Goal: Information Seeking & Learning: Learn about a topic

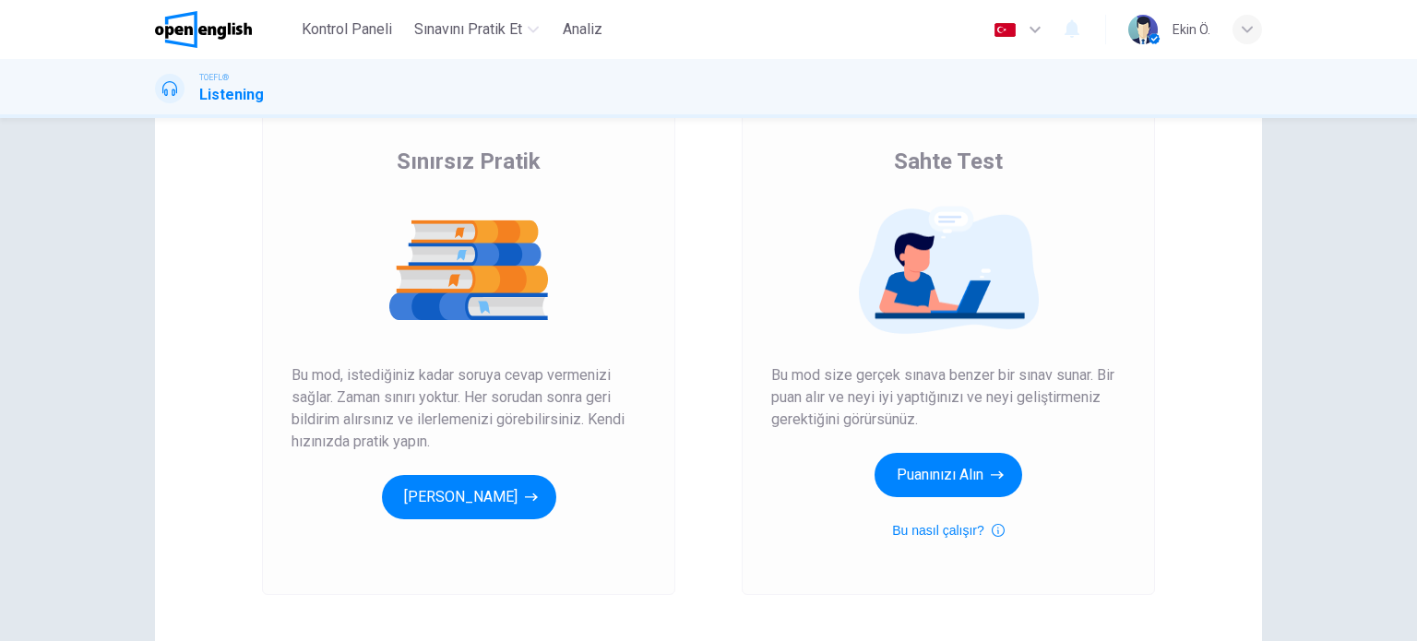
scroll to position [129, 0]
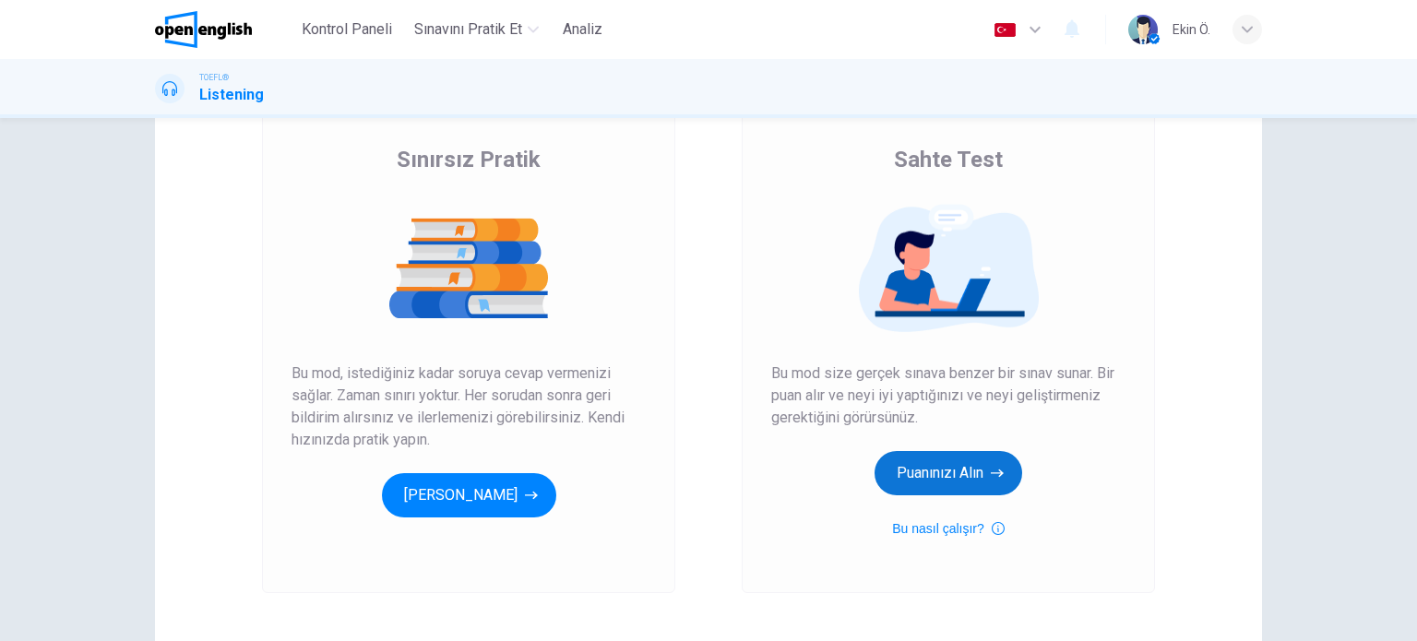
click at [934, 470] on button "Puanınızı Alın" at bounding box center [948, 473] width 148 height 44
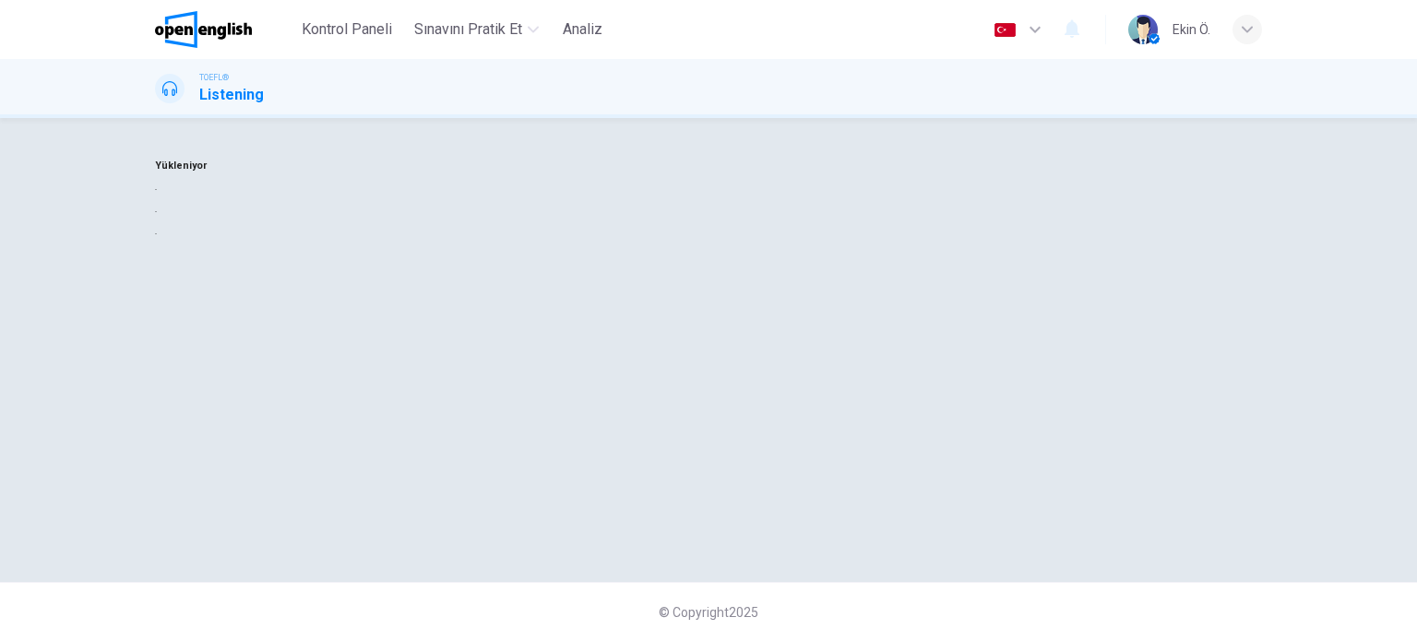
scroll to position [0, 0]
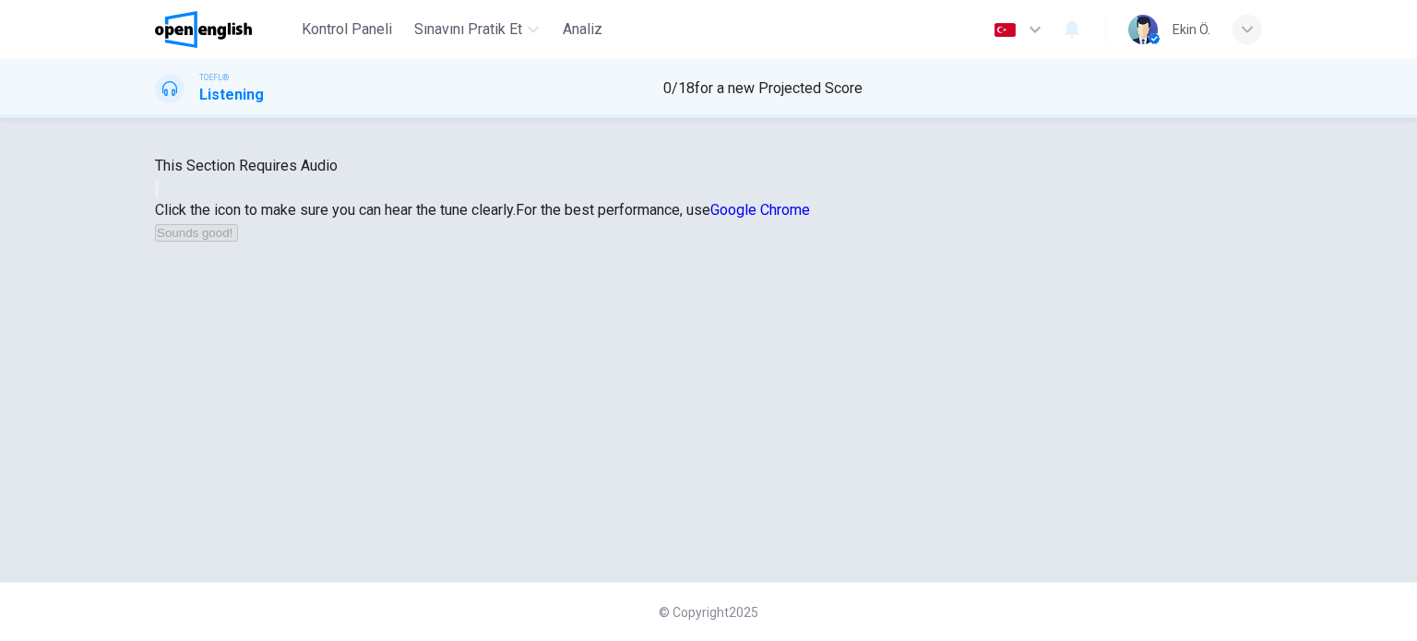
click at [159, 197] on button "button" at bounding box center [157, 189] width 4 height 18
click at [238, 242] on button "Sounds good!" at bounding box center [196, 233] width 83 height 18
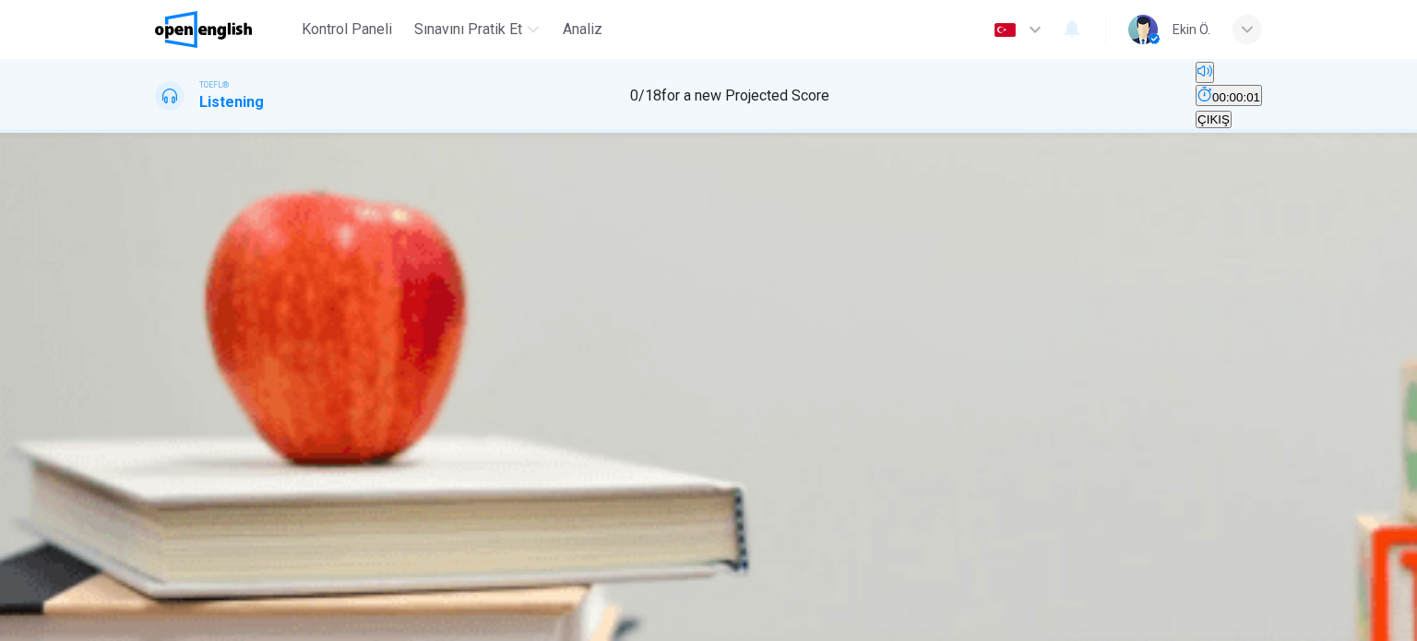
scroll to position [2, 0]
click at [177, 355] on icon "Ses transkripsiyonunu görmek için tıklayın" at bounding box center [167, 366] width 20 height 22
drag, startPoint x: 941, startPoint y: 131, endPoint x: 856, endPoint y: 180, distance: 97.9
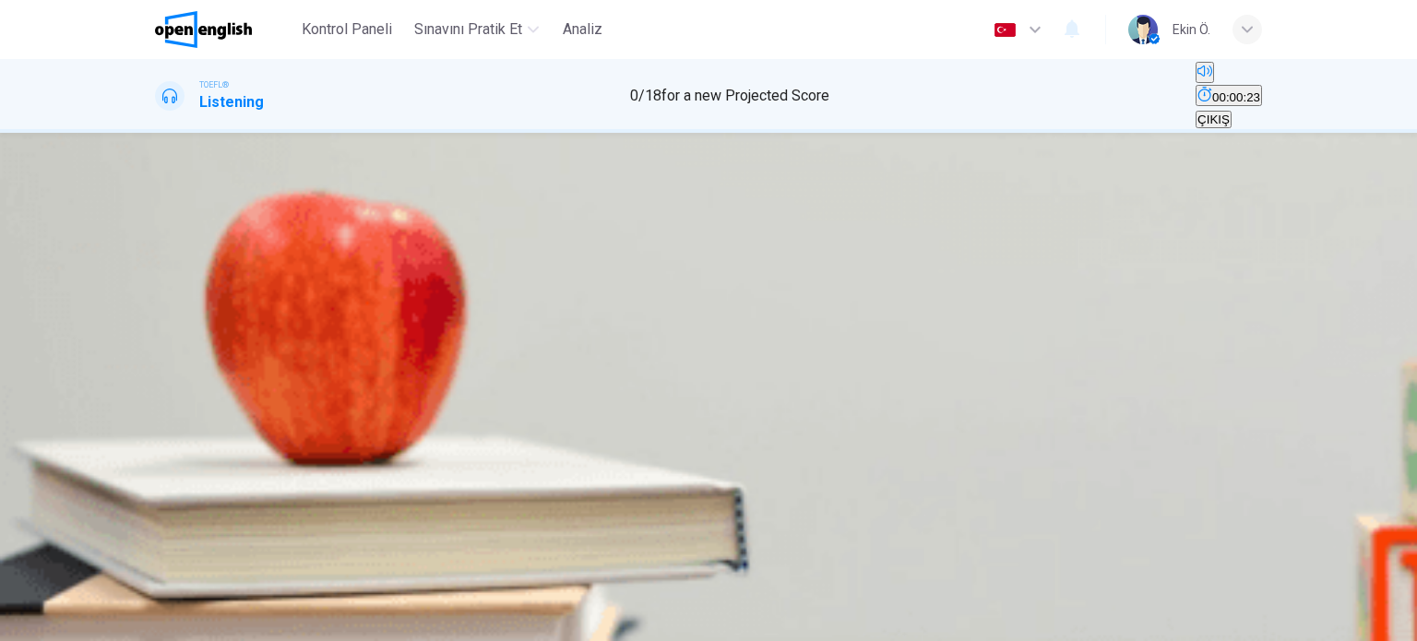
click at [157, 307] on icon "button" at bounding box center [157, 307] width 0 height 0
click at [355, 266] on span "Service design and service standard" at bounding box center [256, 259] width 198 height 14
click at [90, 623] on span "SUBMIT" at bounding box center [67, 630] width 46 height 14
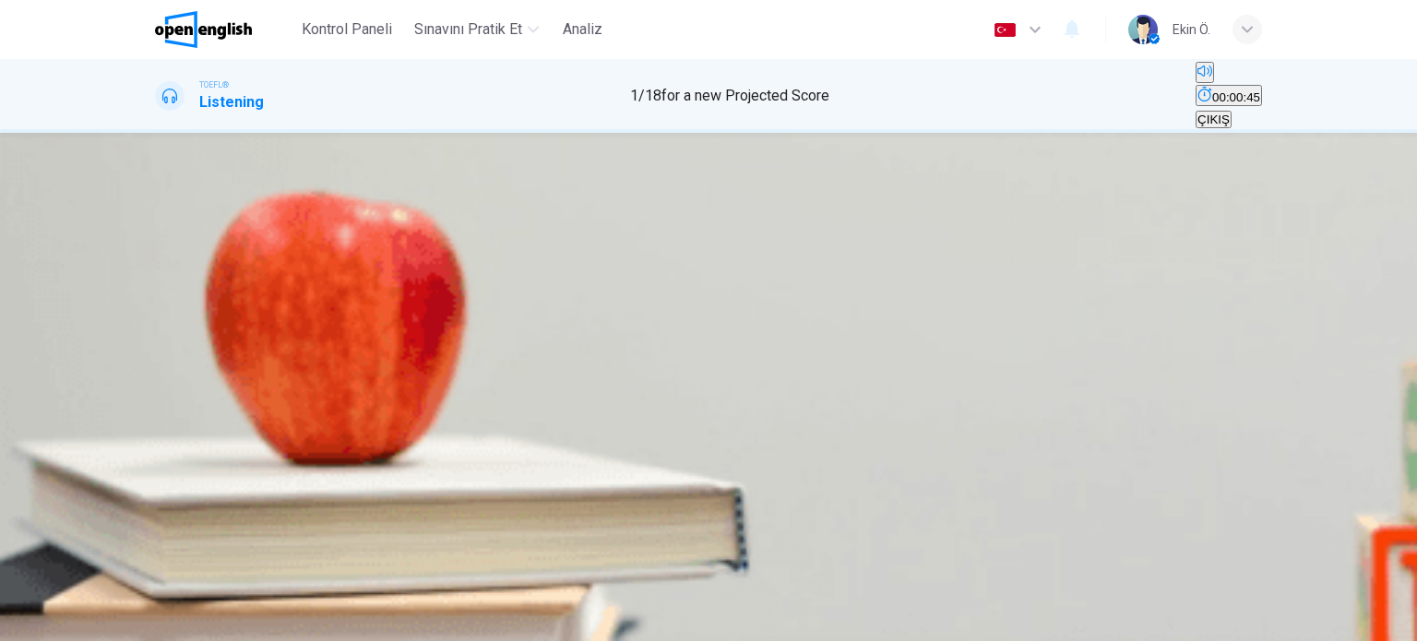
click at [456, 266] on span "A standard cafe" at bounding box center [413, 259] width 86 height 14
click at [103, 622] on button "SUBMIT" at bounding box center [72, 631] width 61 height 18
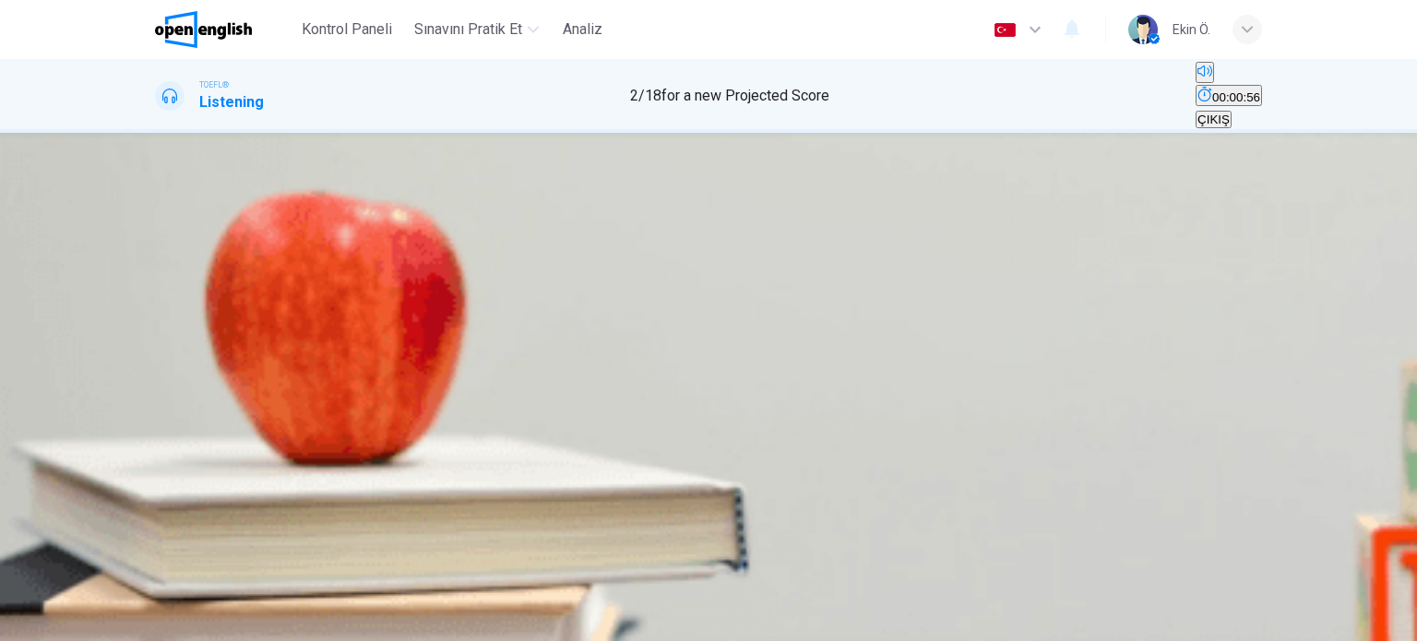
click at [445, 266] on span "There are a bunch of pastries and quiches on display" at bounding box center [301, 259] width 289 height 14
click at [537, 301] on button "D There are chalkboards on the sides of the room that display the menu" at bounding box center [346, 284] width 382 height 31
click at [827, 266] on span "There are a lot of different types of coffee drinks offered" at bounding box center [856, 259] width 302 height 14
click at [701, 266] on span "The floor is really dirty and has a lot of crumbs" at bounding box center [575, 259] width 252 height 14
click at [90, 623] on span "SUBMIT" at bounding box center [67, 630] width 46 height 14
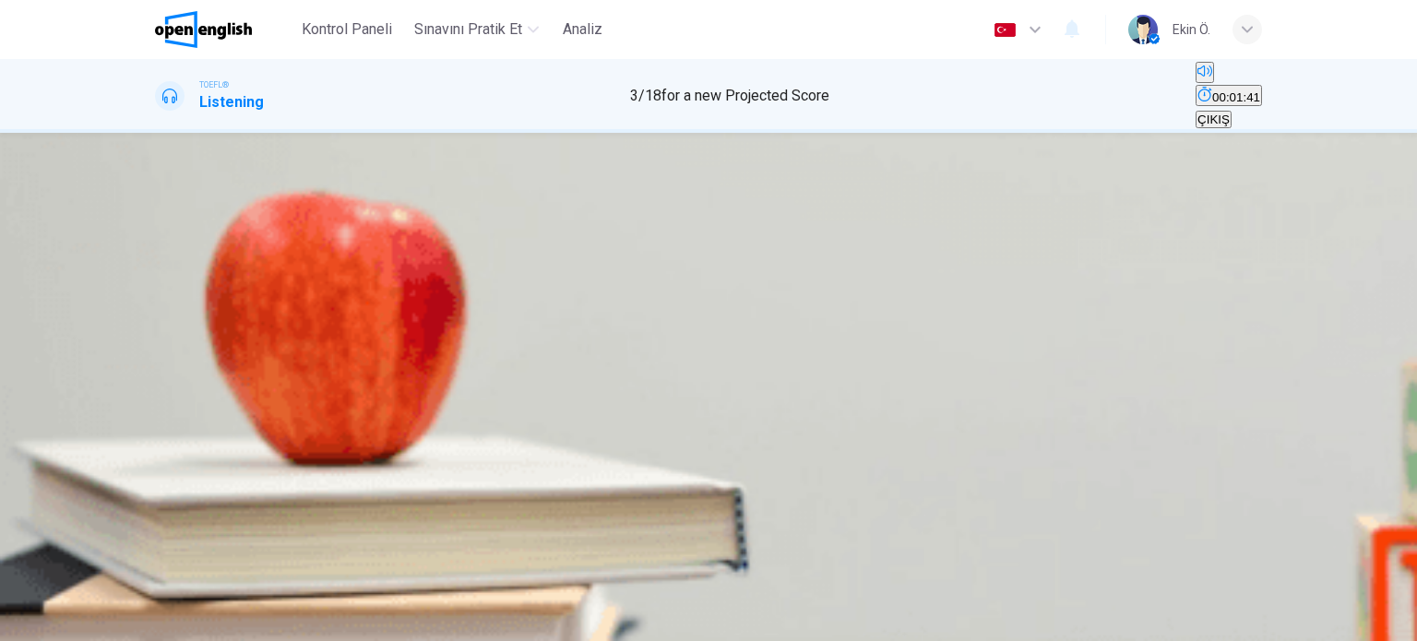
click at [836, 266] on span "The professor wants the student to do some of the work himself and thus learn i…" at bounding box center [707, 259] width 471 height 14
click at [90, 623] on span "SUBMIT" at bounding box center [67, 630] width 46 height 14
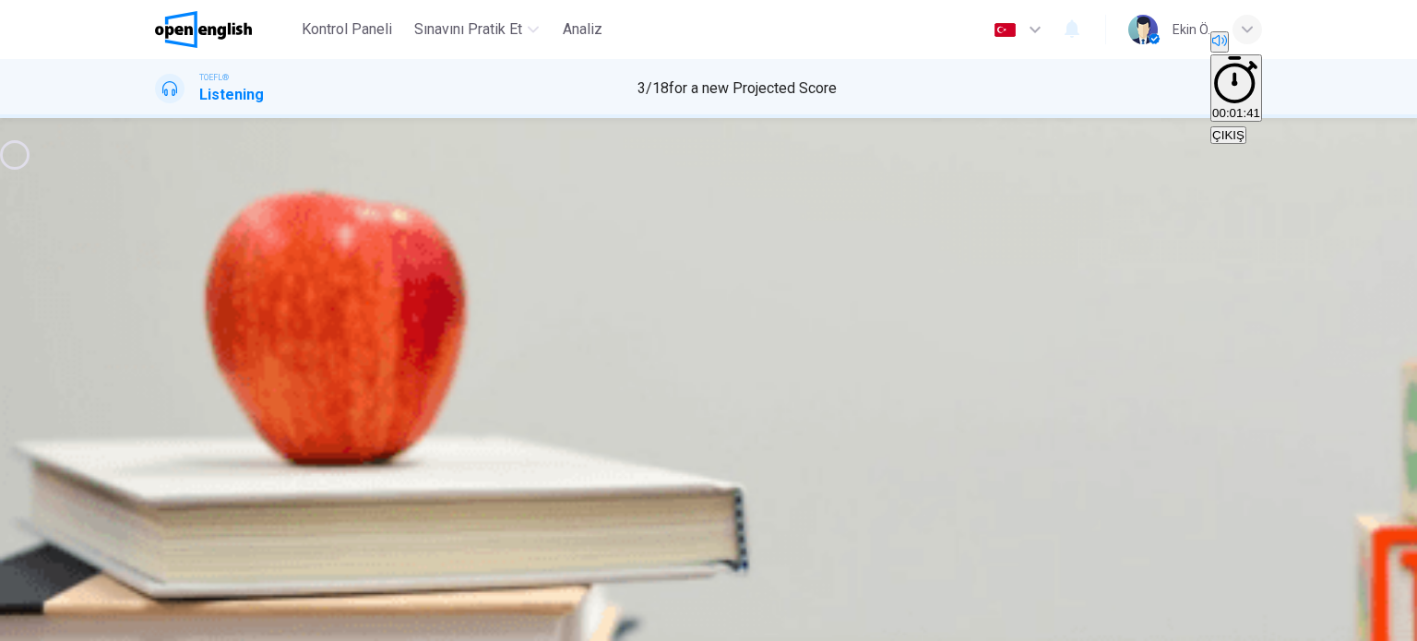
type input "**"
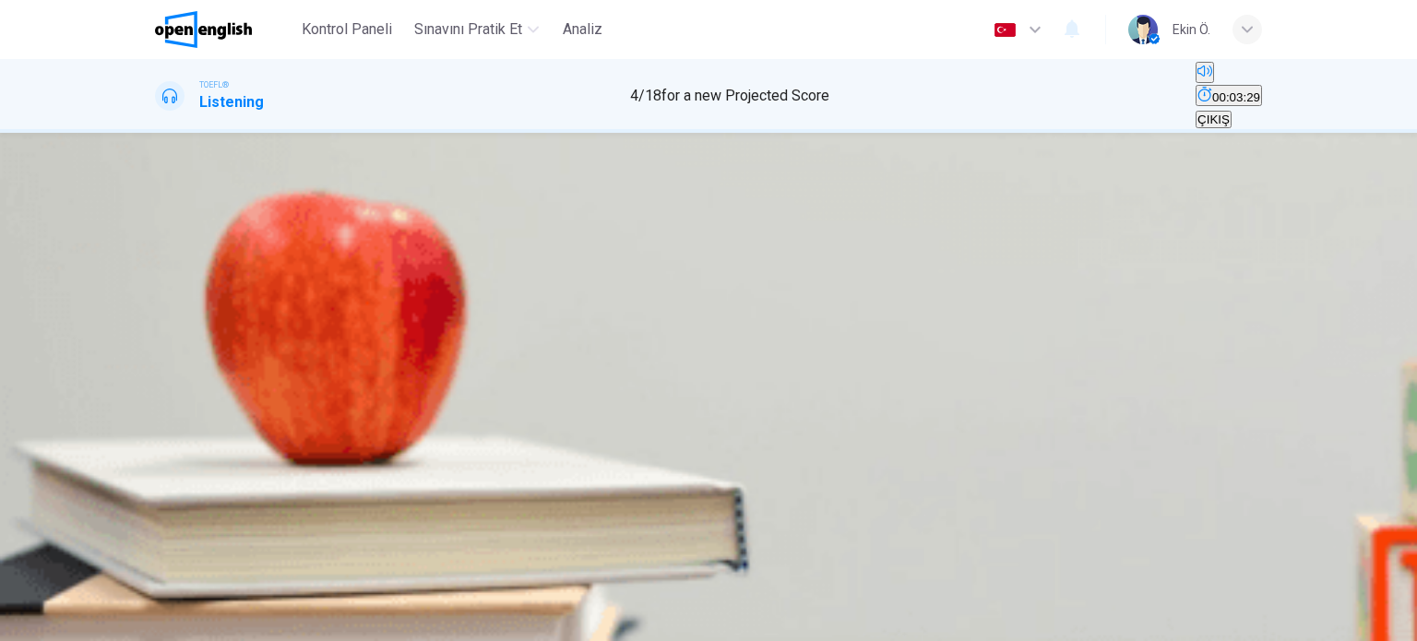
scroll to position [72, 0]
click at [157, 340] on icon "button" at bounding box center [157, 340] width 0 height 0
drag, startPoint x: 793, startPoint y: 253, endPoint x: 783, endPoint y: 291, distance: 39.2
click at [420, 253] on span "Keep asking this professor if he can work for her" at bounding box center [288, 259] width 263 height 14
click at [90, 623] on span "SUBMIT" at bounding box center [67, 630] width 46 height 14
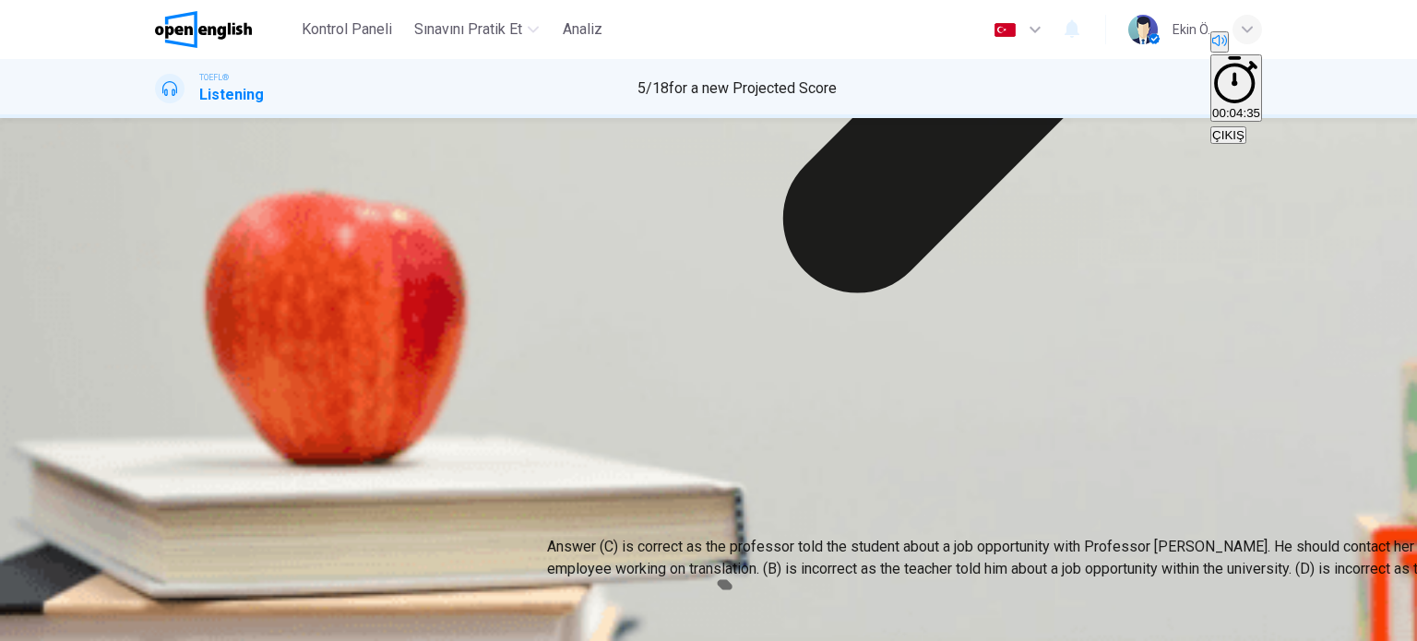
drag, startPoint x: 877, startPoint y: 398, endPoint x: 886, endPoint y: 457, distance: 59.7
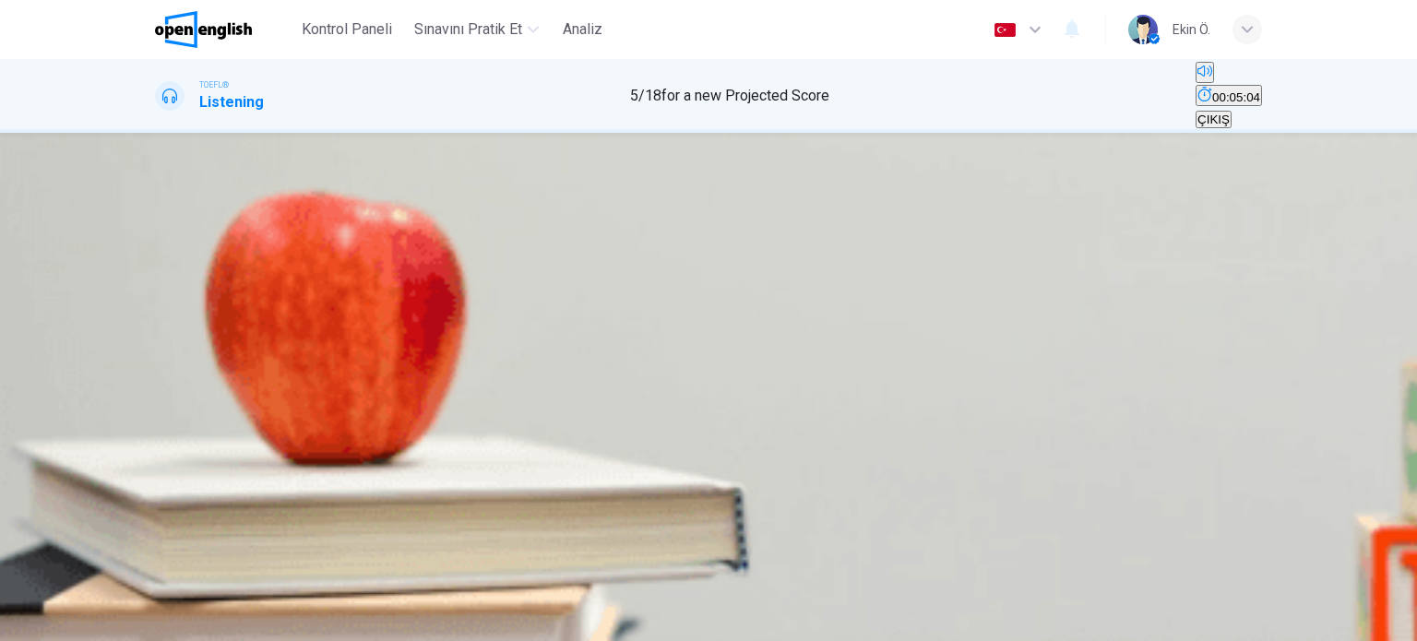
click at [650, 265] on button "A The student is looking for a [DEMOGRAPHIC_DATA] job and wants to assist the p…" at bounding box center [402, 251] width 495 height 31
click at [90, 623] on span "SUBMIT" at bounding box center [67, 630] width 46 height 14
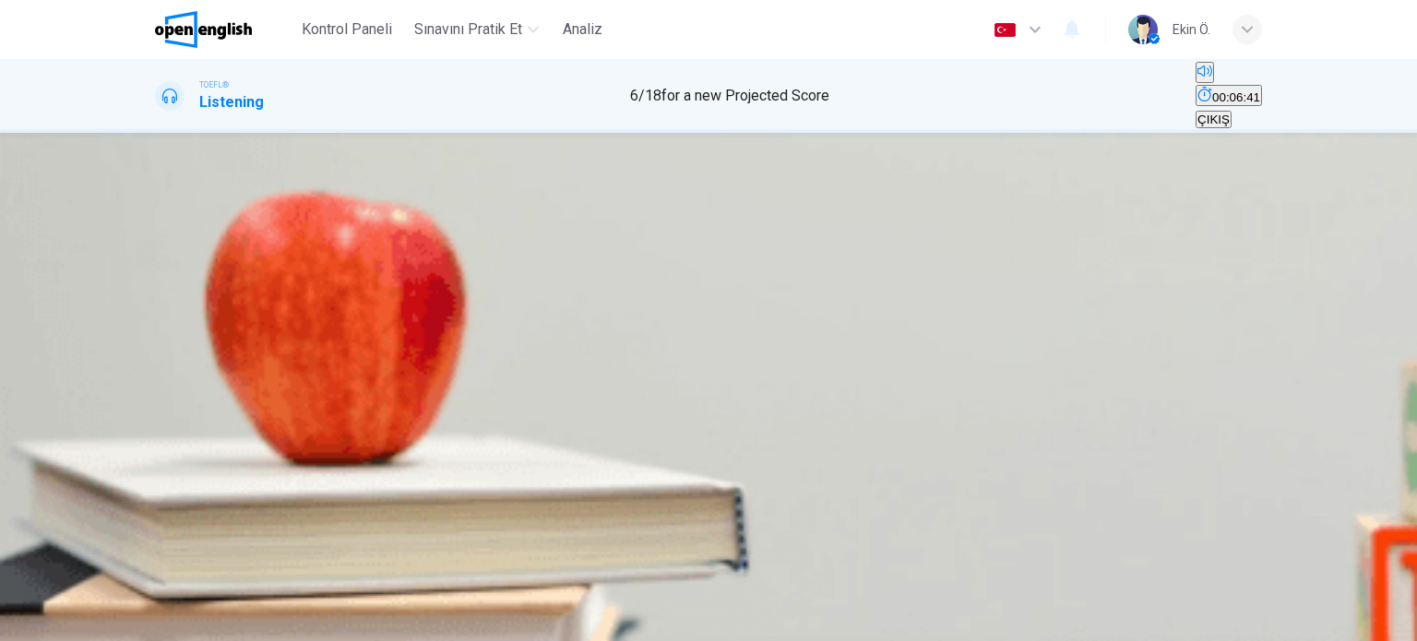
click at [155, 349] on span at bounding box center [155, 349] width 0 height 0
click at [157, 340] on icon "button" at bounding box center [157, 340] width 0 height 0
click at [157, 388] on icon "Ses transkripsiyonunu görmek için tıklayın" at bounding box center [157, 388] width 0 height 0
drag, startPoint x: 824, startPoint y: 291, endPoint x: 675, endPoint y: 313, distance: 150.1
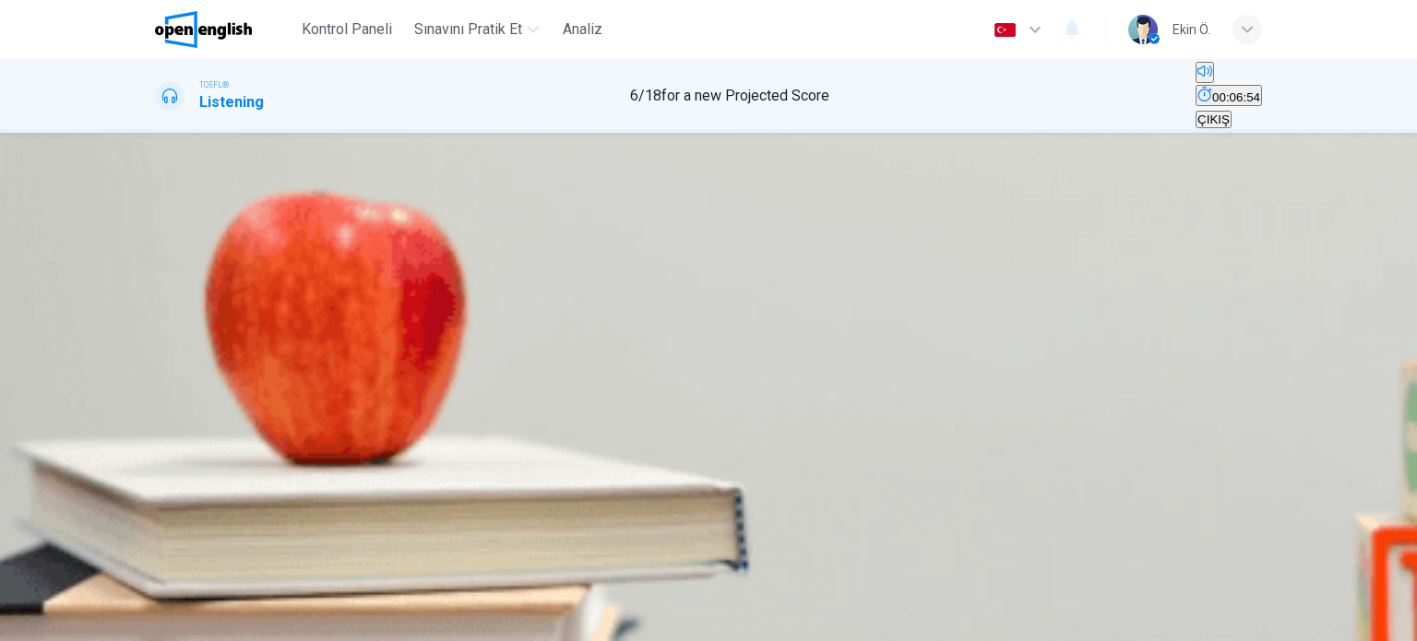
drag, startPoint x: 686, startPoint y: 313, endPoint x: 790, endPoint y: 313, distance: 104.2
drag, startPoint x: 799, startPoint y: 216, endPoint x: 870, endPoint y: 217, distance: 71.0
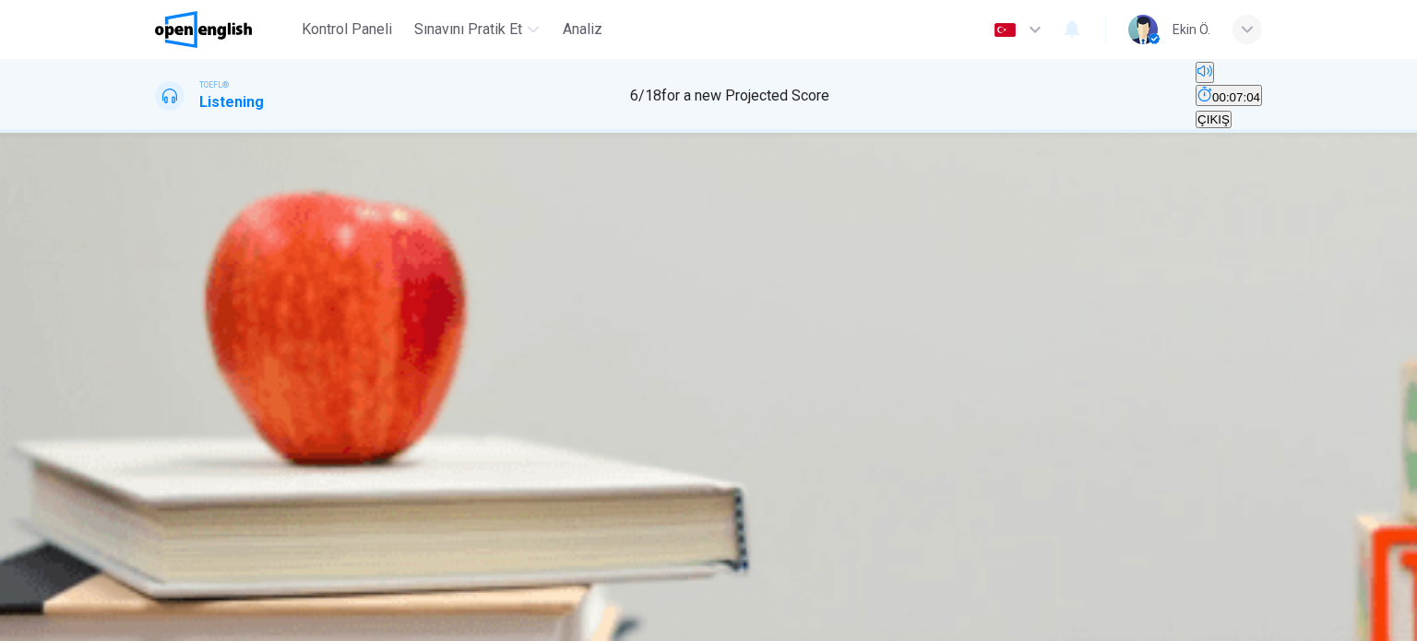
drag, startPoint x: 842, startPoint y: 192, endPoint x: 594, endPoint y: 176, distance: 248.6
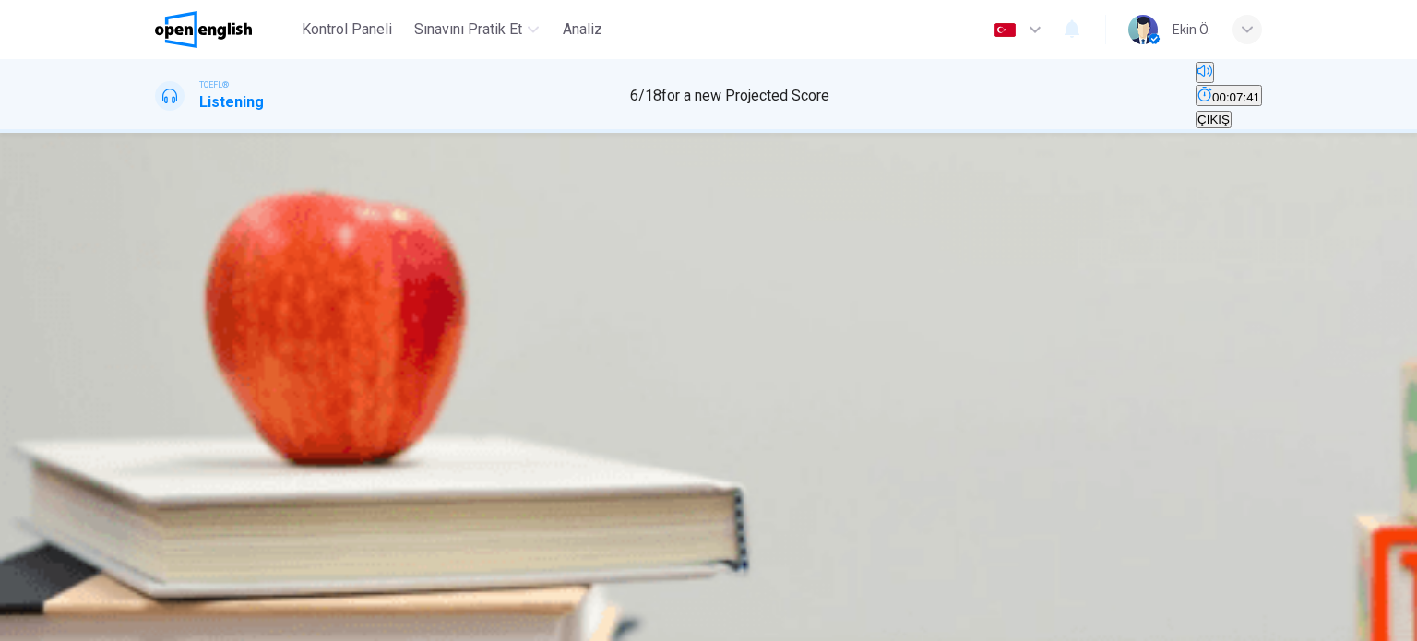
click at [803, 266] on span "The professor handed back the midterm papers" at bounding box center [932, 259] width 259 height 14
drag, startPoint x: 776, startPoint y: 635, endPoint x: 770, endPoint y: 619, distance: 16.6
click at [778, 634] on div "SKIP SUBMIT" at bounding box center [708, 630] width 1417 height 22
click at [90, 623] on span "SUBMIT" at bounding box center [67, 630] width 46 height 14
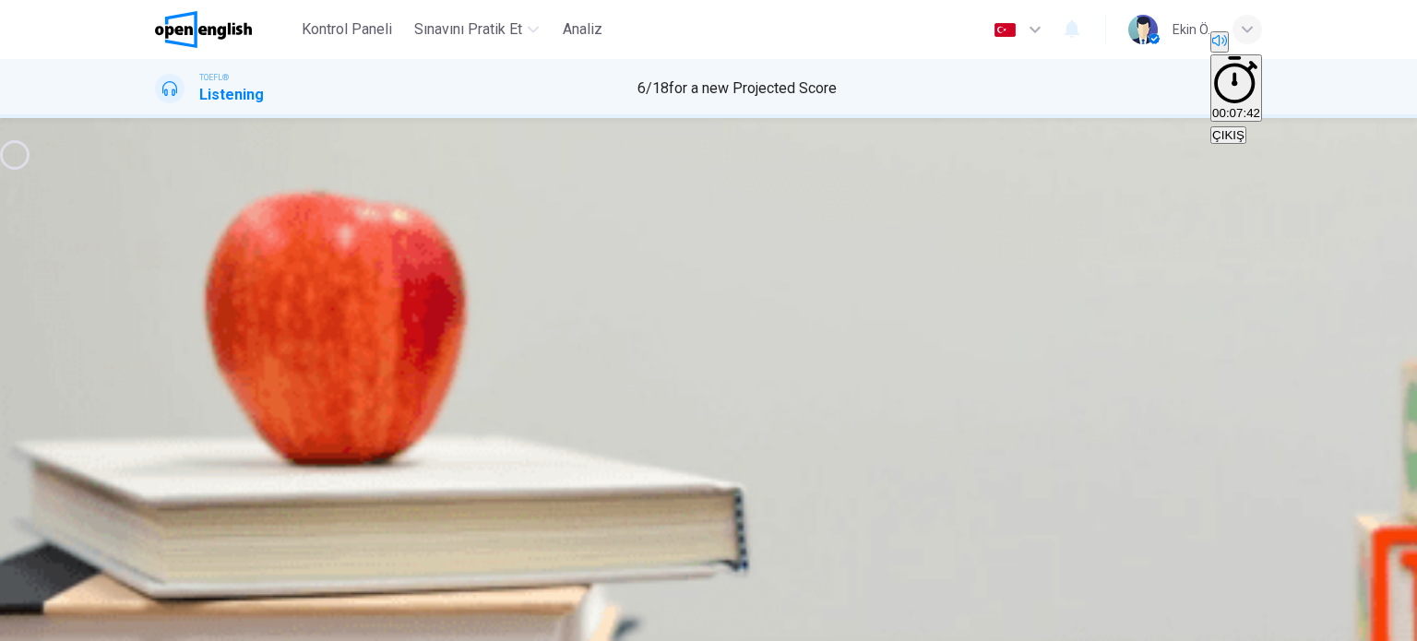
type input "*"
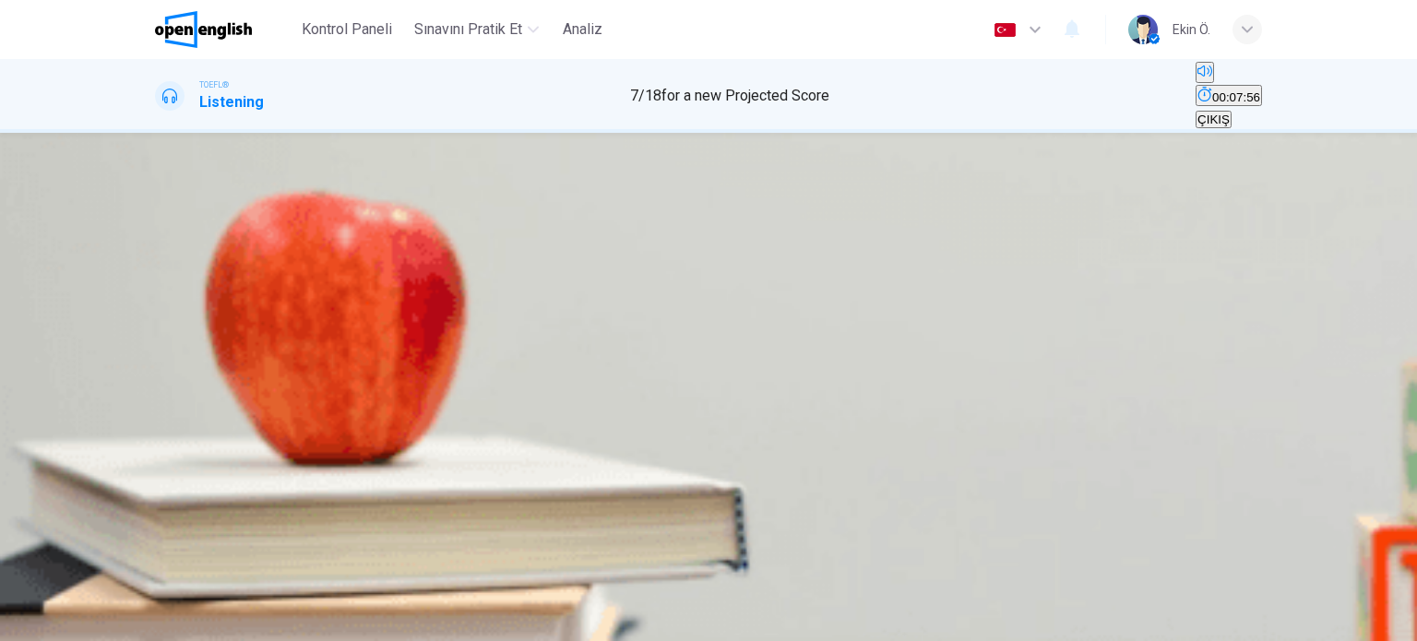
click at [364, 265] on button "A To apologize for missing class [DATE]" at bounding box center [259, 251] width 209 height 31
drag, startPoint x: 776, startPoint y: 636, endPoint x: 786, endPoint y: 613, distance: 25.2
click at [778, 635] on div "SKIP SUBMIT" at bounding box center [708, 630] width 1417 height 22
click at [90, 623] on span "SUBMIT" at bounding box center [67, 630] width 46 height 14
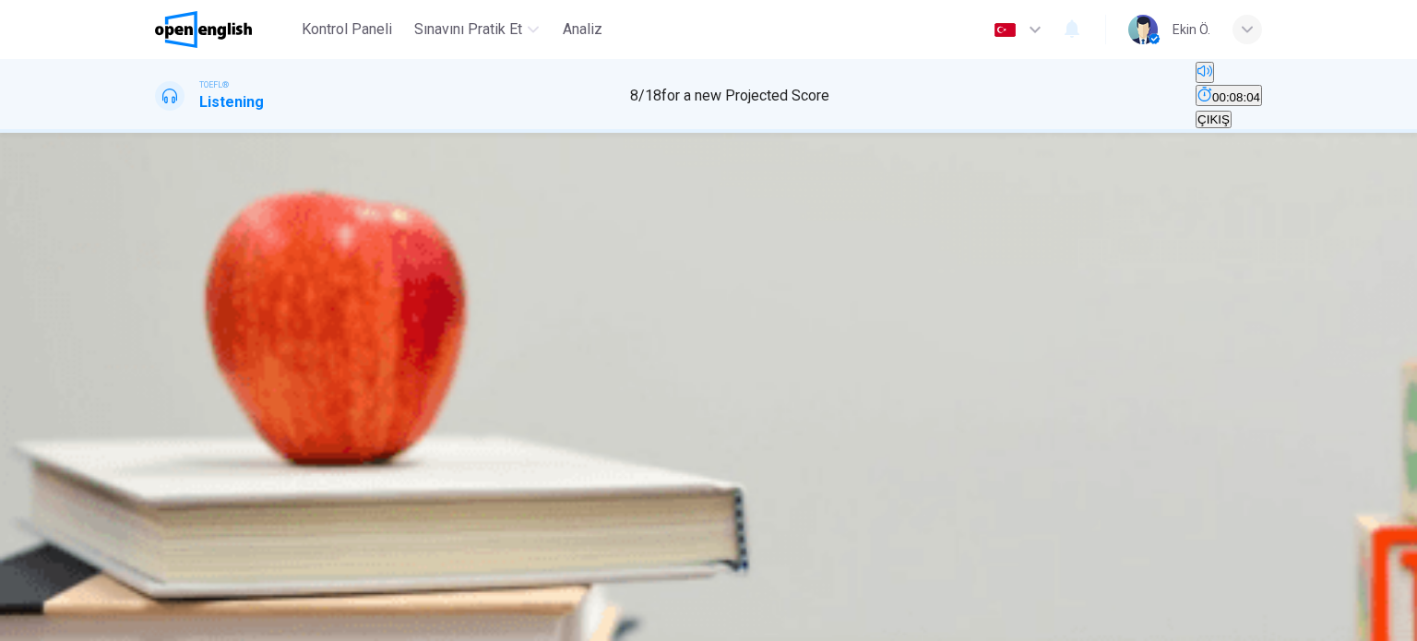
click at [178, 252] on icon "button" at bounding box center [168, 263] width 19 height 22
type input "*"
click at [568, 360] on span "To make sure that the student didn't lie in the email" at bounding box center [429, 353] width 277 height 14
click at [90, 623] on span "SUBMIT" at bounding box center [67, 630] width 46 height 14
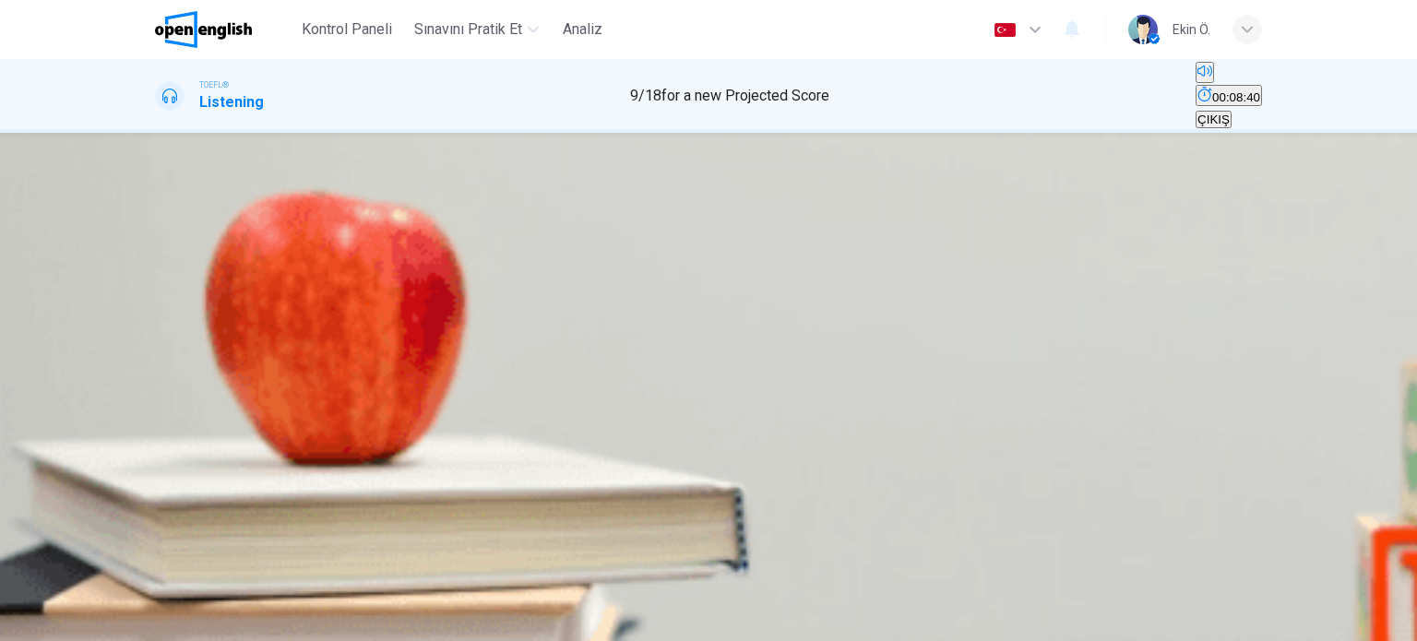
click at [157, 307] on icon "button" at bounding box center [157, 307] width 0 height 0
click at [926, 266] on span "How we know about the composition of the Earth" at bounding box center [1059, 259] width 267 height 14
click at [90, 623] on span "SUBMIT" at bounding box center [67, 630] width 46 height 14
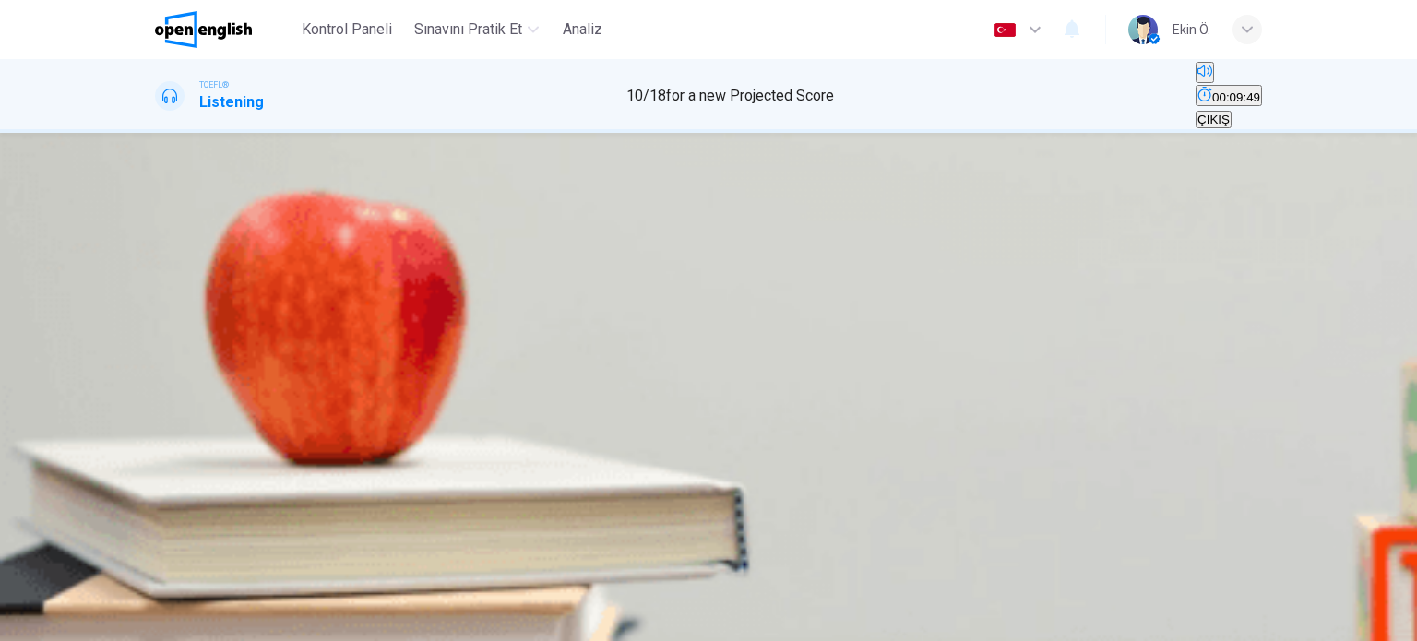
click at [794, 266] on span "The Earth's gravitational pull is too weak" at bounding box center [901, 259] width 220 height 14
click at [587, 266] on span "The Earth's core is not dense enough" at bounding box center [485, 259] width 204 height 14
click at [90, 623] on span "SUBMIT" at bounding box center [67, 630] width 46 height 14
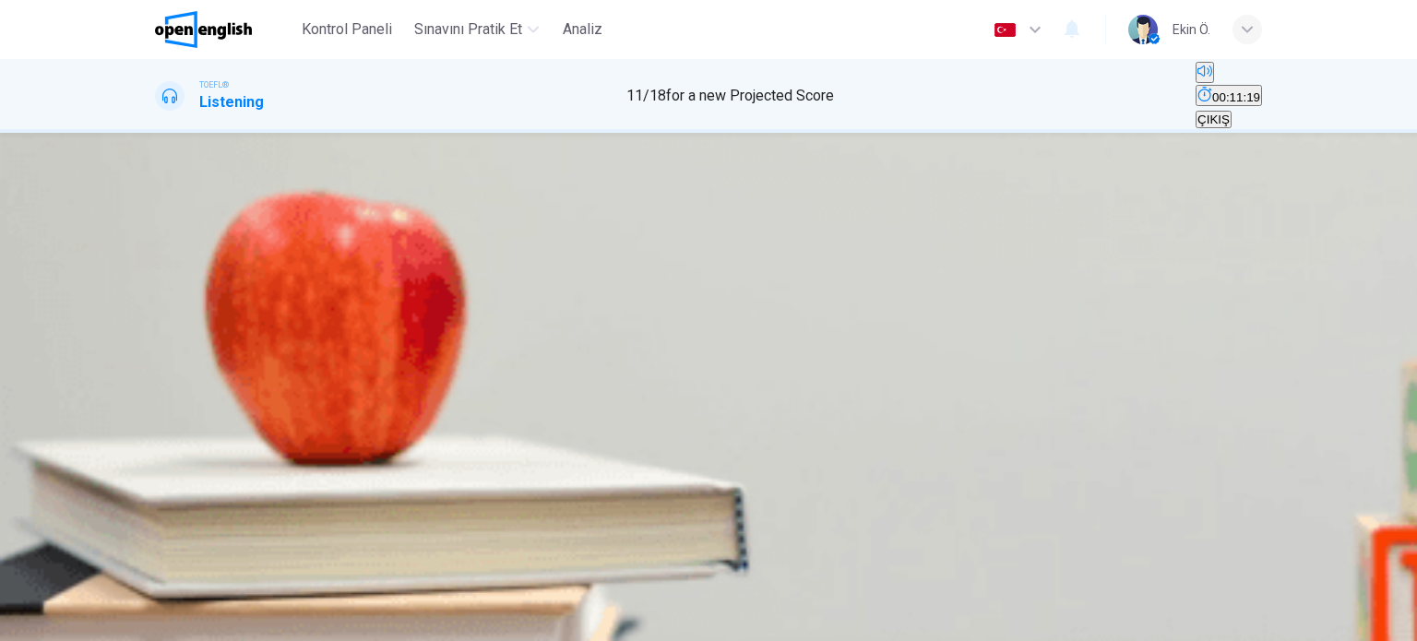
click at [428, 299] on span "Seismic waves cannot pass through certain solids" at bounding box center [292, 292] width 271 height 14
click at [103, 622] on button "SUBMIT" at bounding box center [72, 631] width 61 height 18
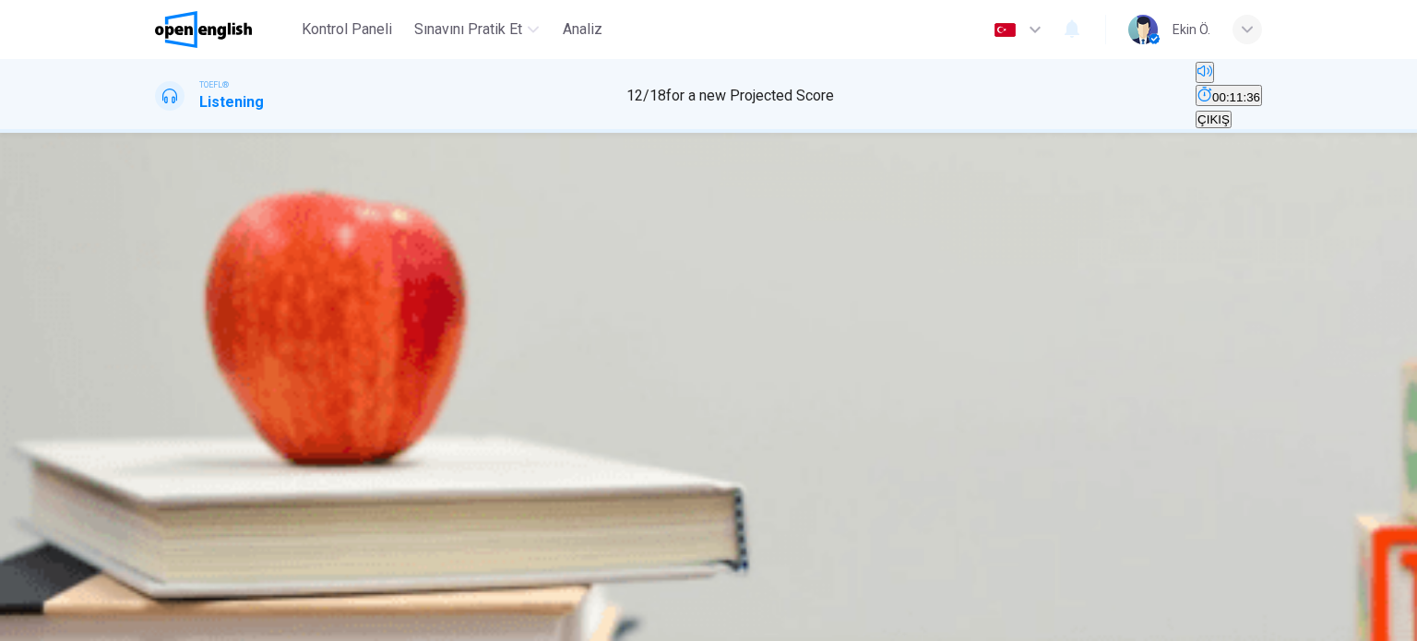
click at [787, 266] on span "The density of the outer, liquid core" at bounding box center [691, 259] width 191 height 14
click at [376, 244] on button "A The composition of the outer, liquid core" at bounding box center [265, 251] width 221 height 31
click at [90, 623] on span "SUBMIT" at bounding box center [67, 630] width 46 height 14
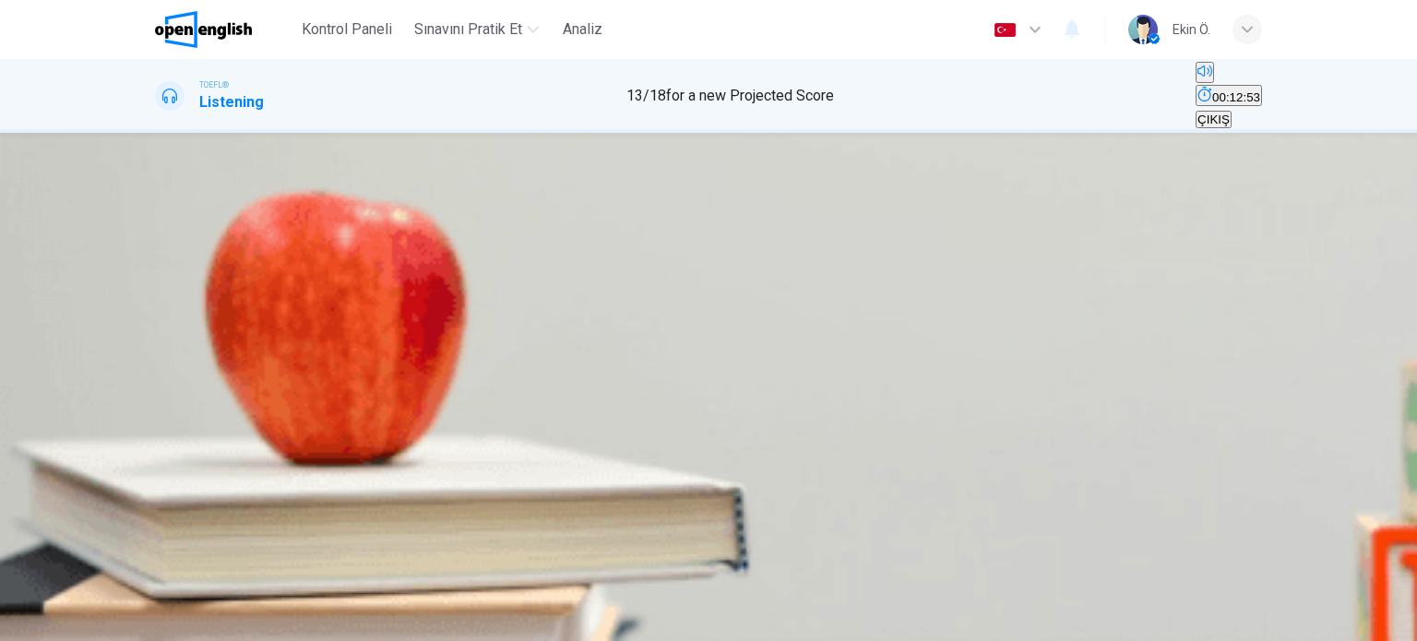
click at [816, 267] on button "C They contain the same elements as Earth's surface rocks" at bounding box center [885, 251] width 315 height 31
click at [90, 623] on span "SUBMIT" at bounding box center [67, 630] width 46 height 14
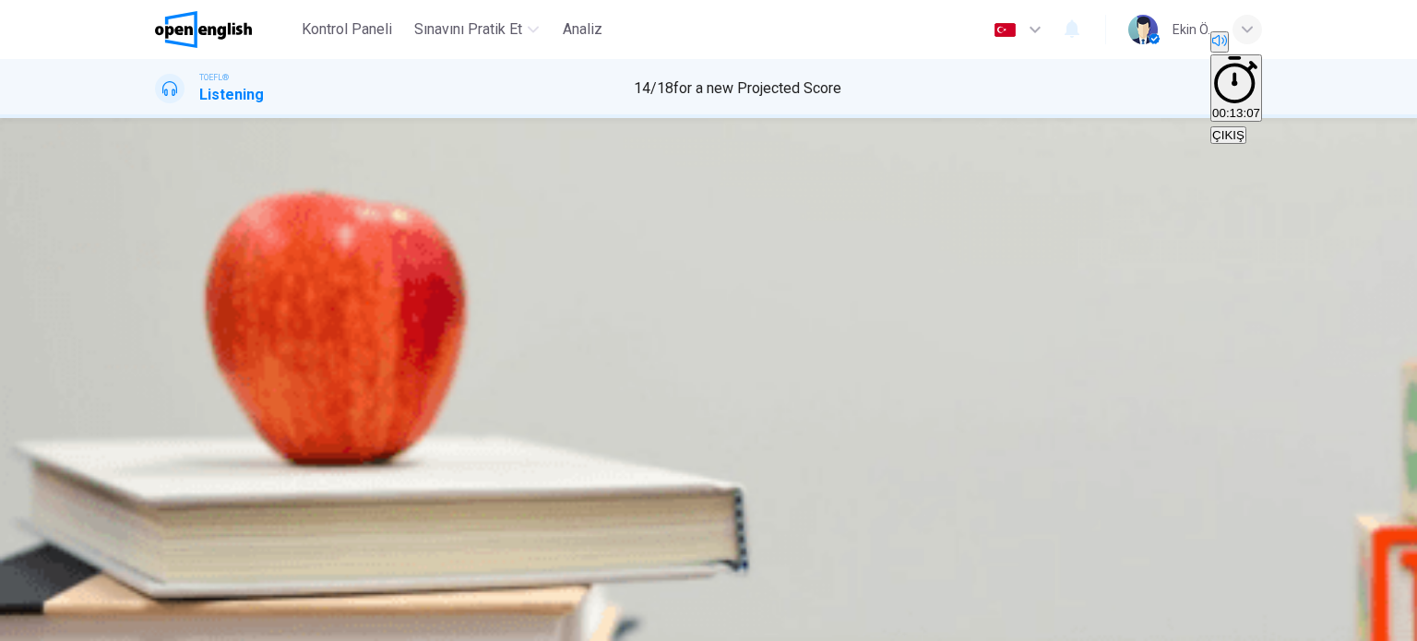
type input "**"
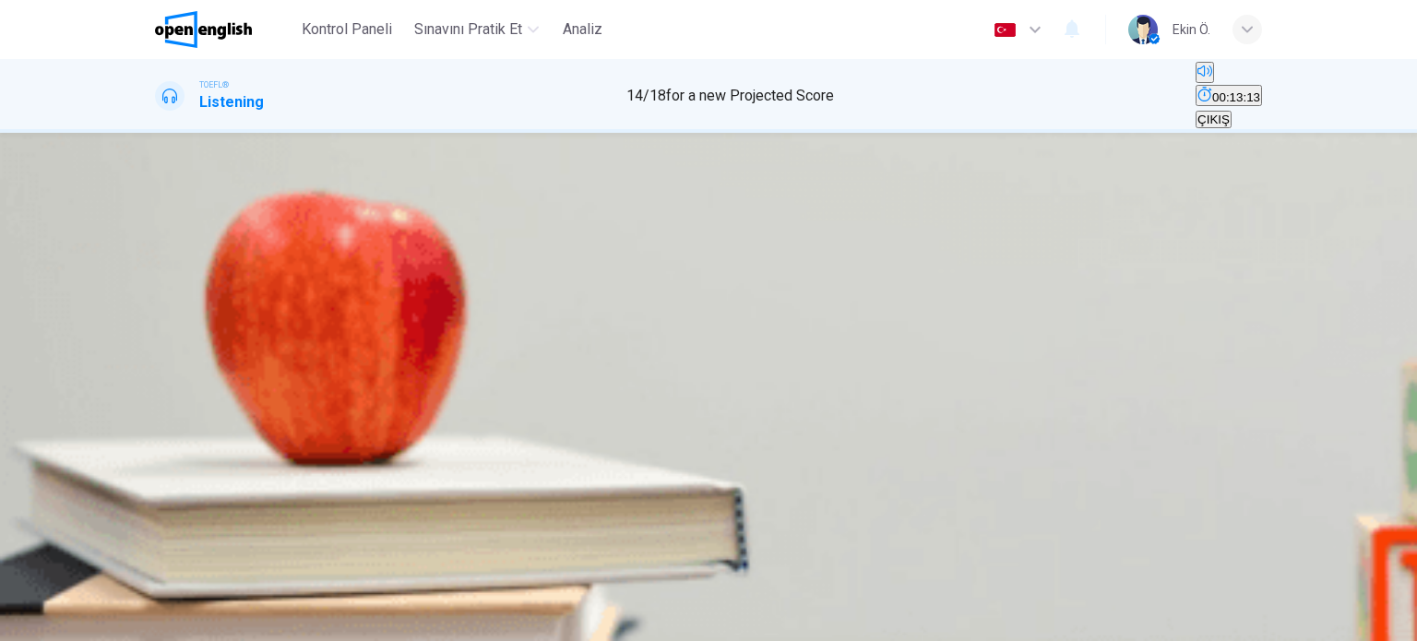
click at [159, 327] on button "button" at bounding box center [157, 336] width 4 height 18
click at [780, 266] on span "He is struggling in class and wants help for how to improve" at bounding box center [620, 259] width 320 height 14
click at [103, 622] on button "SUBMIT" at bounding box center [72, 631] width 61 height 18
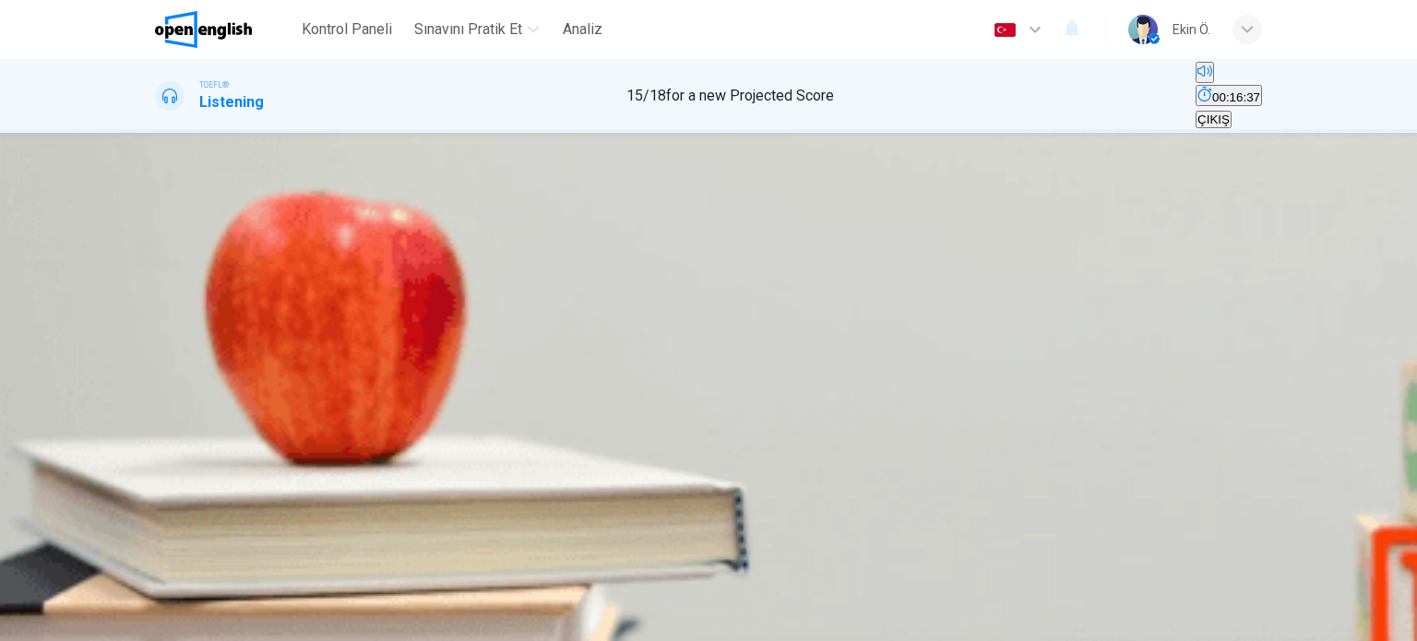
click at [821, 266] on span "Because they are a set period of time where the professor works completely undi…" at bounding box center [1011, 259] width 481 height 14
drag, startPoint x: 775, startPoint y: 576, endPoint x: 775, endPoint y: 594, distance: 17.5
click at [775, 619] on div "SKIP SUBMIT" at bounding box center [708, 630] width 1417 height 22
click at [90, 623] on span "SUBMIT" at bounding box center [67, 630] width 46 height 14
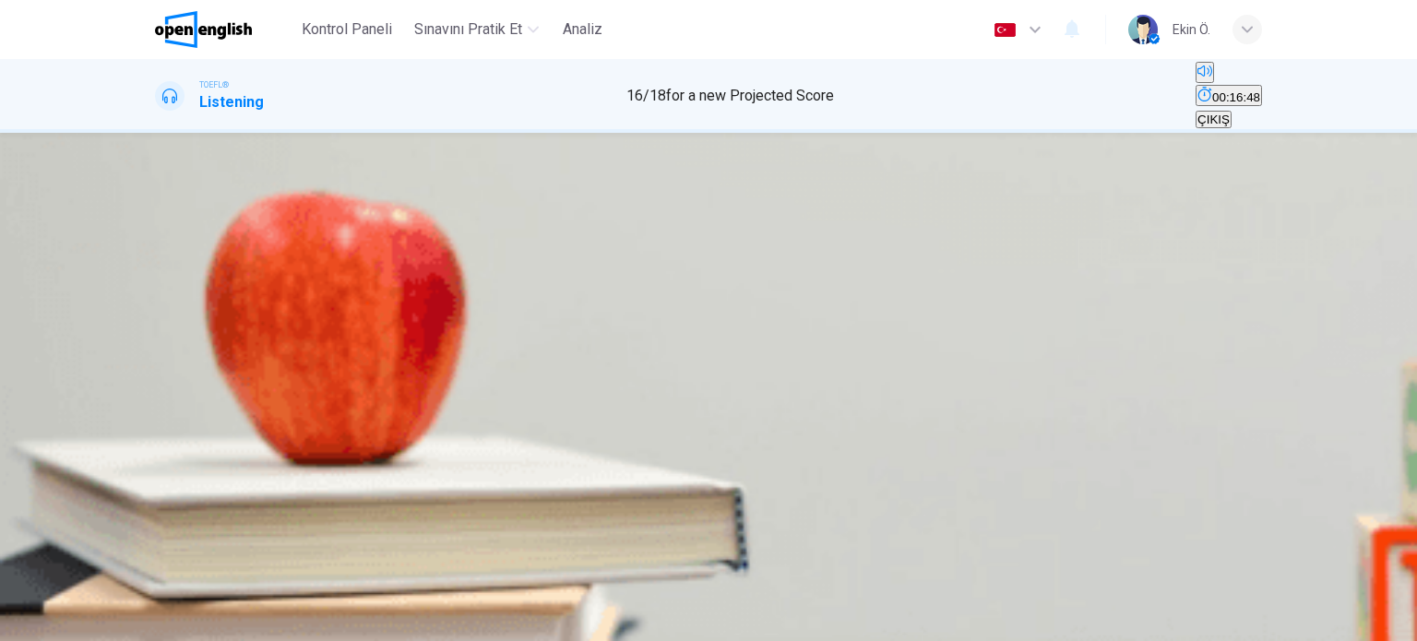
click at [387, 267] on button "C Organization" at bounding box center [351, 251] width 74 height 31
click at [90, 623] on span "SUBMIT" at bounding box center [67, 630] width 46 height 14
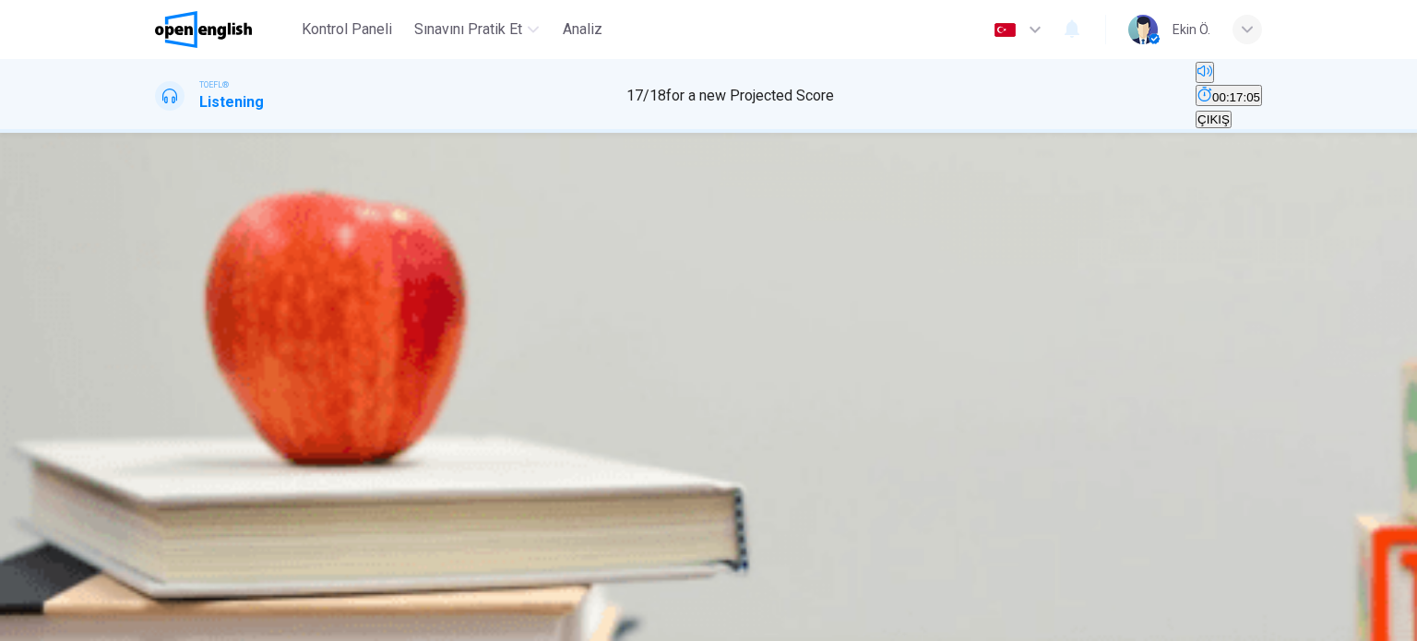
drag, startPoint x: 367, startPoint y: 243, endPoint x: 376, endPoint y: 237, distance: 10.8
click at [155, 315] on span at bounding box center [155, 315] width 0 height 0
click at [175, 307] on icon "button" at bounding box center [168, 318] width 19 height 22
click at [155, 315] on span at bounding box center [155, 315] width 0 height 0
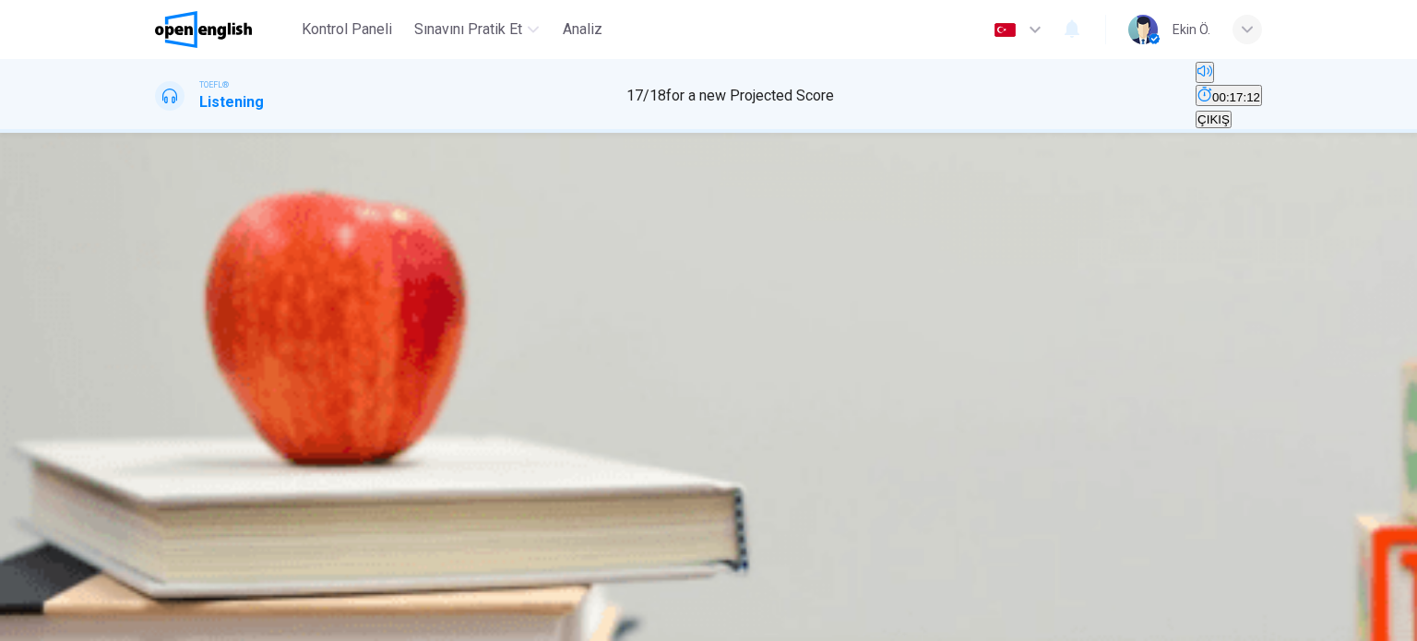
click at [155, 315] on span at bounding box center [155, 315] width 0 height 0
click at [287, 254] on button "A Chicago Style and MLA" at bounding box center [221, 251] width 132 height 31
click at [90, 623] on span "SUBMIT" at bounding box center [67, 630] width 46 height 14
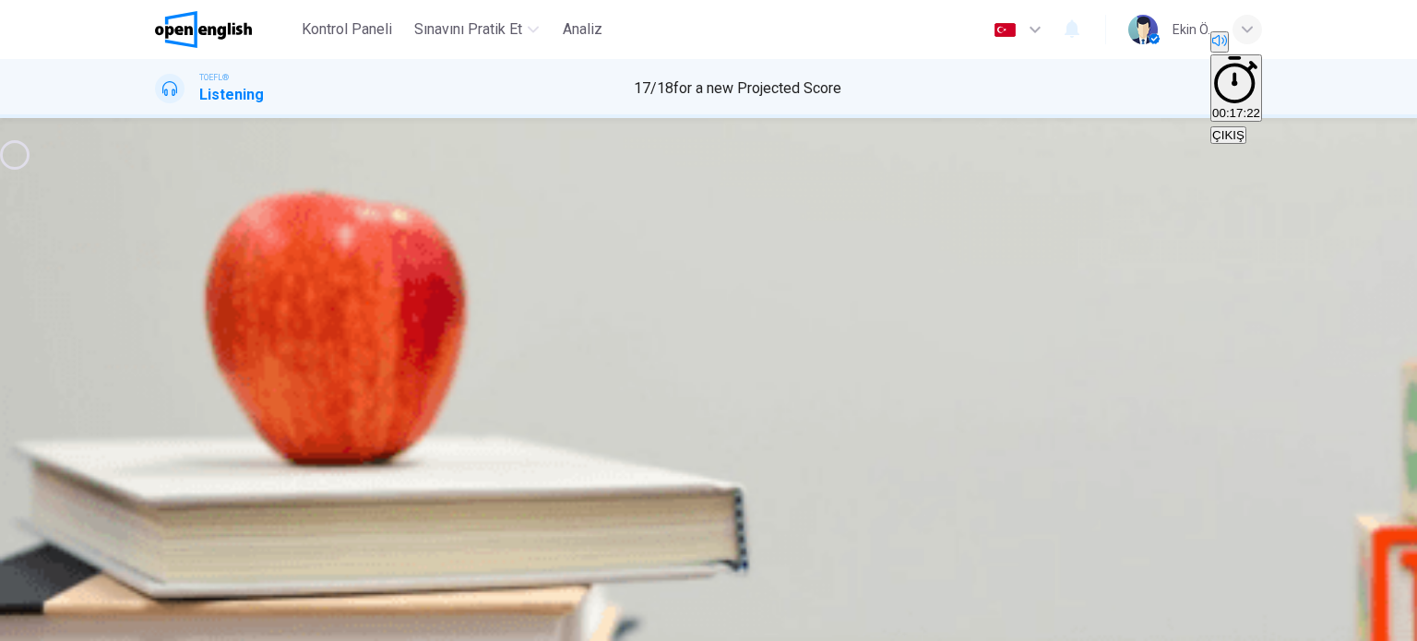
type input "**"
